Goal: Information Seeking & Learning: Compare options

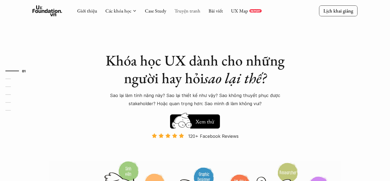
click at [183, 11] on link "Truyện tranh" at bounding box center [188, 11] width 26 height 6
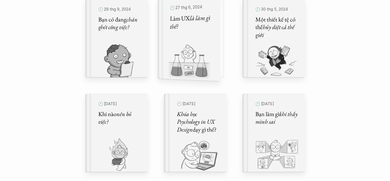
scroll to position [200, 0]
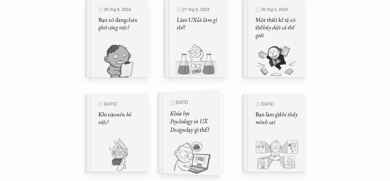
click at [189, 126] on h5 "Khóa học Psychology in UX Design dạy gì thế?" at bounding box center [191, 120] width 43 height 25
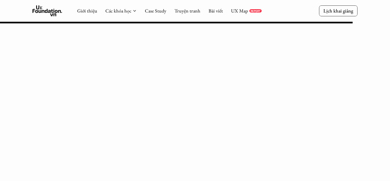
scroll to position [6985, 0]
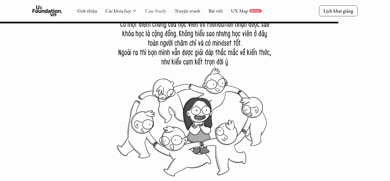
click at [155, 9] on link "Case Study" at bounding box center [155, 11] width 21 height 6
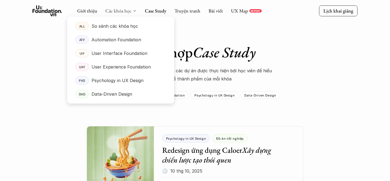
click at [118, 8] on link "Các khóa học" at bounding box center [118, 11] width 26 height 6
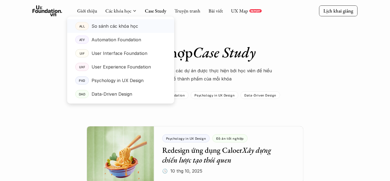
click at [123, 29] on p "So sánh các khóa học" at bounding box center [115, 26] width 47 height 8
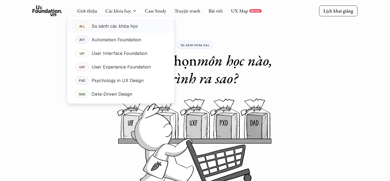
click at [120, 27] on p "So sánh các khóa học" at bounding box center [115, 26] width 47 height 8
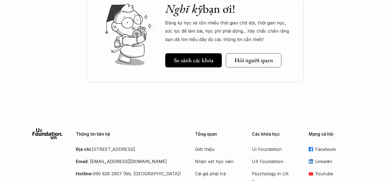
scroll to position [789, 0]
